Goal: Information Seeking & Learning: Learn about a topic

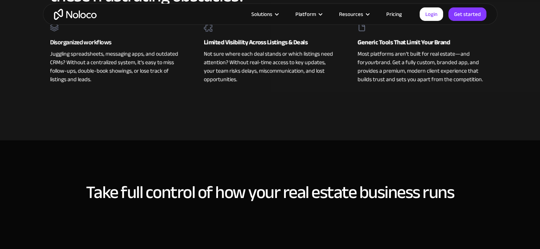
scroll to position [367, 0]
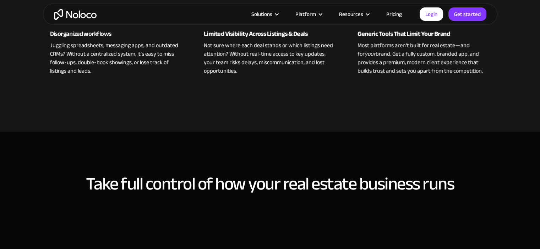
click at [398, 14] on link "Pricing" at bounding box center [393, 14] width 33 height 9
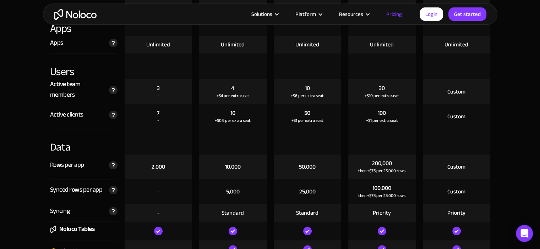
scroll to position [889, 0]
